Goal: Task Accomplishment & Management: Manage account settings

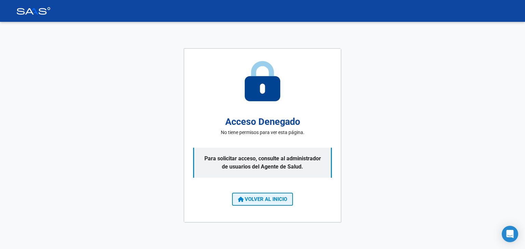
click at [254, 201] on span "VOLVER AL INICIO" at bounding box center [262, 199] width 49 height 6
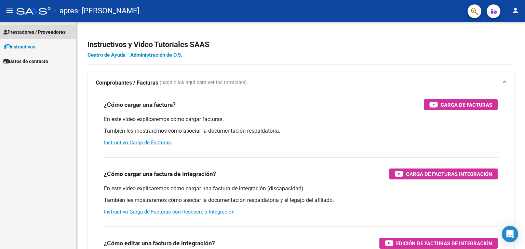
click at [41, 31] on span "Prestadores / Proveedores" at bounding box center [34, 32] width 62 height 8
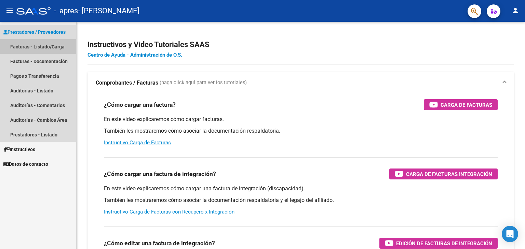
click at [51, 48] on link "Facturas - Listado/Carga" at bounding box center [38, 46] width 76 height 15
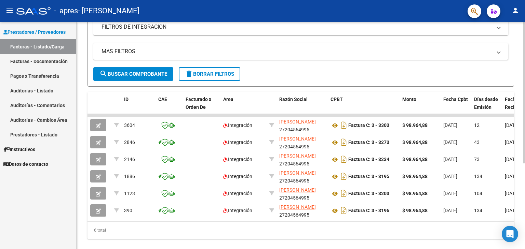
click at [523, 147] on div at bounding box center [524, 171] width 2 height 142
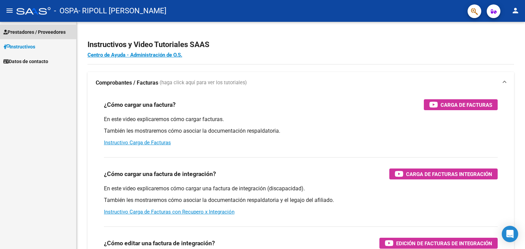
click at [34, 30] on span "Prestadores / Proveedores" at bounding box center [34, 32] width 62 height 8
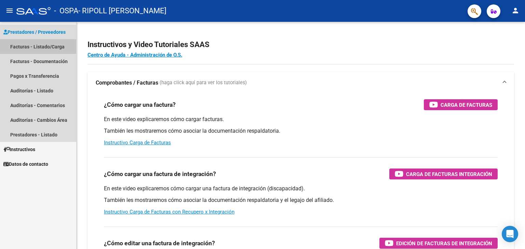
click at [34, 47] on link "Facturas - Listado/Carga" at bounding box center [38, 46] width 76 height 15
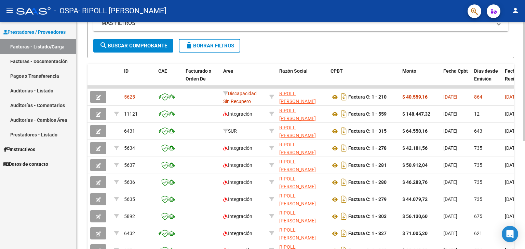
scroll to position [151, 0]
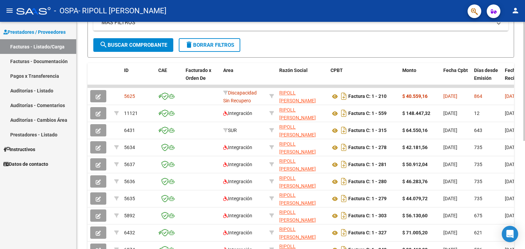
click at [524, 139] on div at bounding box center [524, 162] width 2 height 119
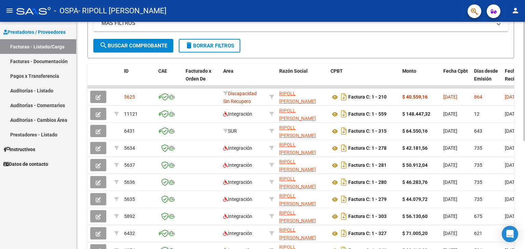
click at [524, 113] on div at bounding box center [524, 161] width 2 height 119
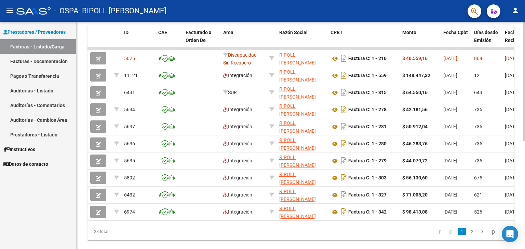
scroll to position [185, 0]
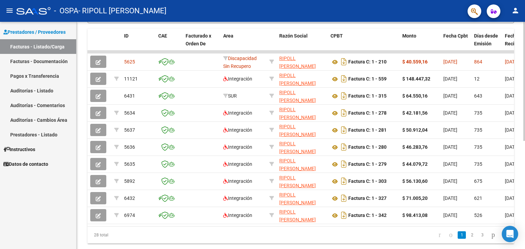
click at [524, 131] on div at bounding box center [524, 180] width 2 height 119
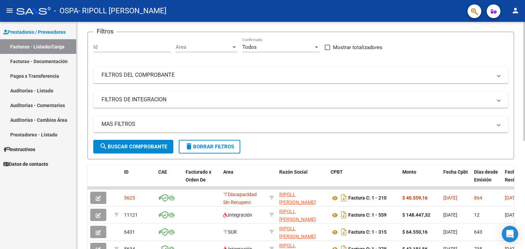
scroll to position [53, 0]
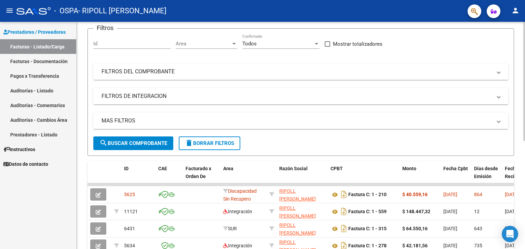
click at [524, 103] on div at bounding box center [524, 109] width 2 height 119
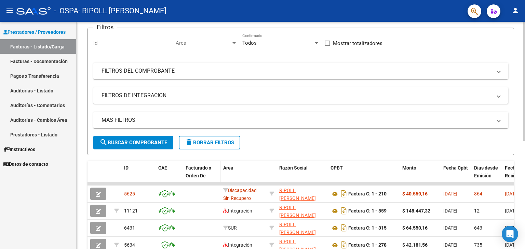
click at [203, 170] on div "Facturado x Orden De" at bounding box center [201, 172] width 32 height 16
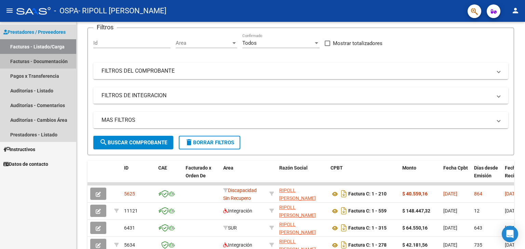
click at [41, 62] on link "Facturas - Documentación" at bounding box center [38, 61] width 76 height 15
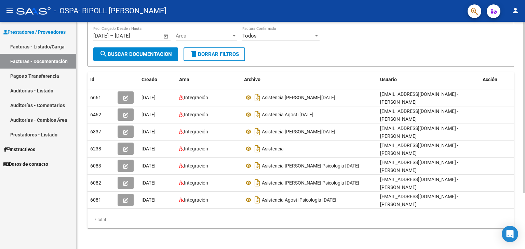
scroll to position [73, 0]
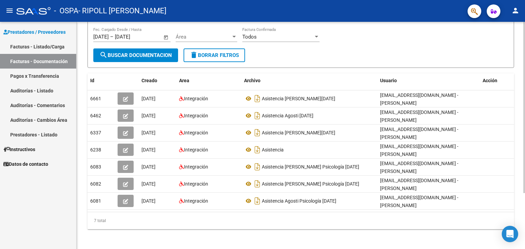
click at [524, 119] on div at bounding box center [524, 161] width 2 height 171
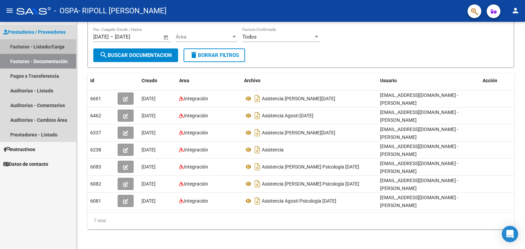
click at [37, 48] on link "Facturas - Listado/Carga" at bounding box center [38, 46] width 76 height 15
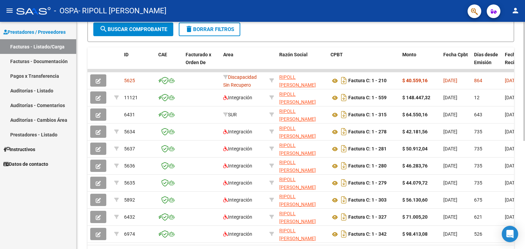
click at [524, 174] on div at bounding box center [524, 170] width 2 height 119
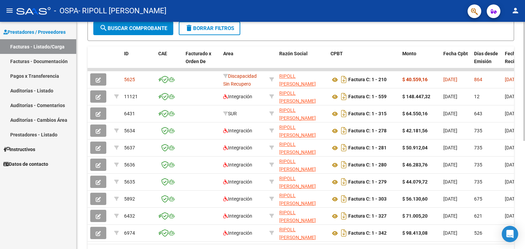
click at [524, 174] on div at bounding box center [524, 171] width 2 height 119
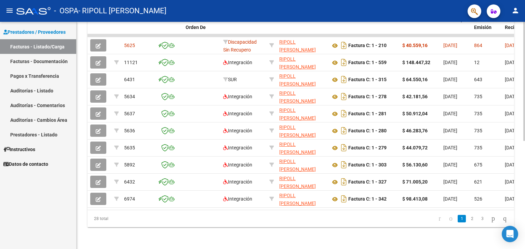
scroll to position [206, 0]
click at [524, 225] on div at bounding box center [524, 189] width 2 height 119
click at [478, 219] on link "3" at bounding box center [482, 219] width 8 height 8
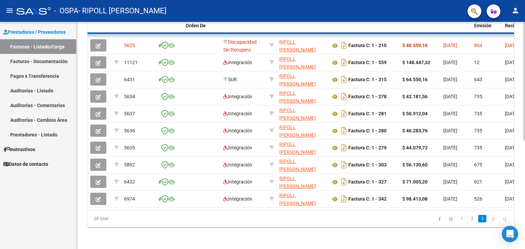
scroll to position [172, 0]
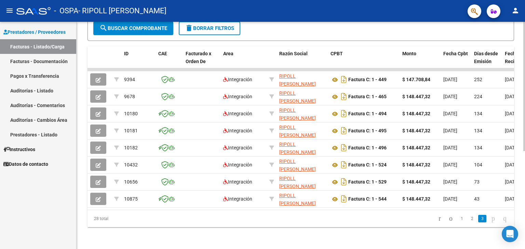
click at [490, 219] on icon "go to next page" at bounding box center [492, 218] width 5 height 8
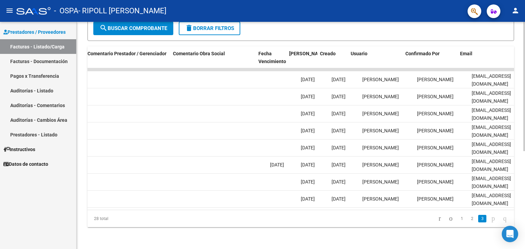
scroll to position [0, 1014]
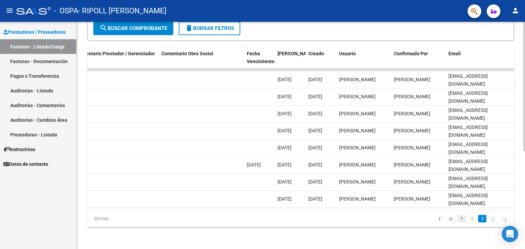
click at [457, 220] on link "1" at bounding box center [461, 219] width 8 height 8
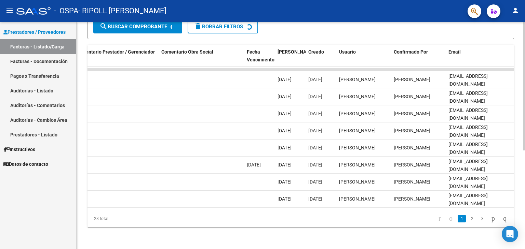
scroll to position [172, 0]
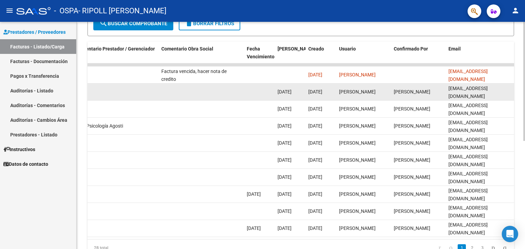
click at [433, 89] on div "[PERSON_NAME]" at bounding box center [417, 92] width 49 height 8
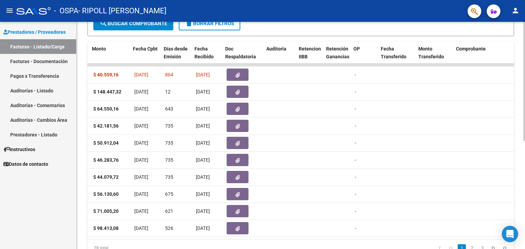
scroll to position [0, 311]
